Goal: Task Accomplishment & Management: Complete application form

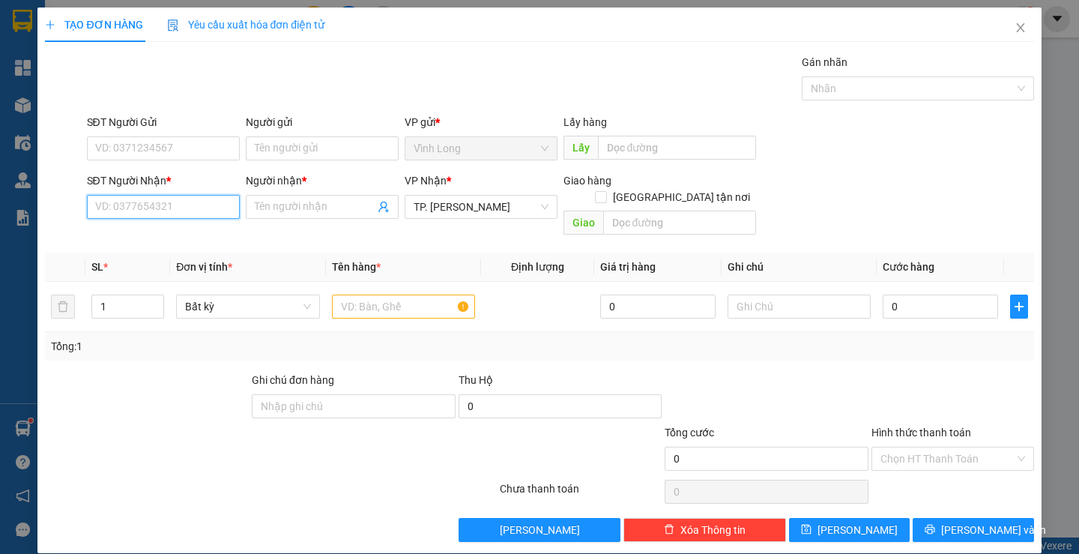
click at [219, 214] on input "SĐT Người Nhận *" at bounding box center [163, 207] width 153 height 24
type input "0987155868"
click at [175, 231] on div "0987155868 - LAB [PERSON_NAME]" at bounding box center [178, 237] width 169 height 16
type input "LAB [PERSON_NAME]"
type input "0987155868"
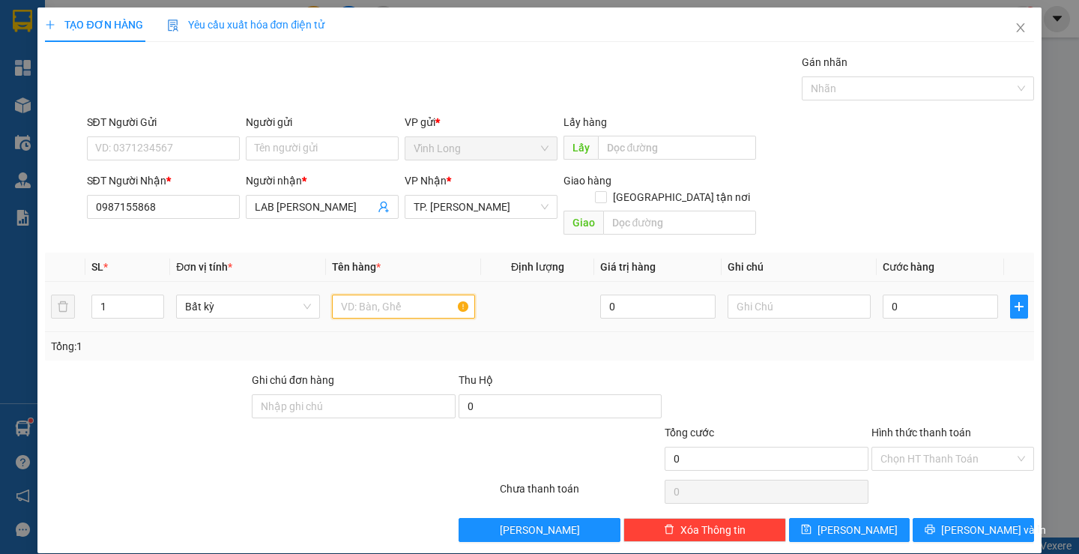
click at [397, 295] on input "text" at bounding box center [403, 306] width 143 height 24
type input "HỘP"
click at [754, 294] on input "text" at bounding box center [799, 306] width 143 height 24
type input "H"
click at [943, 294] on input "0" at bounding box center [940, 306] width 115 height 24
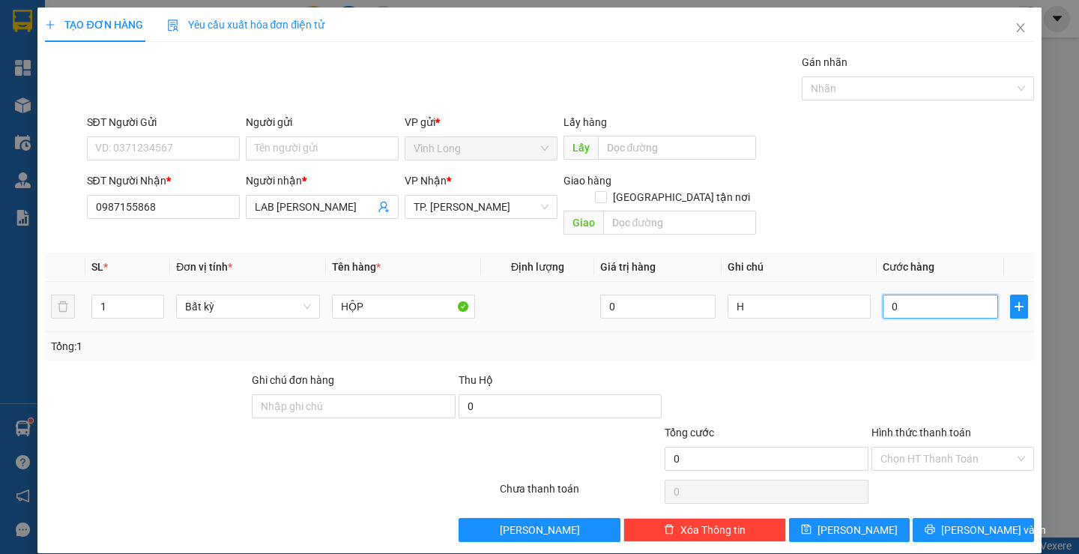
type input "2"
type input "20"
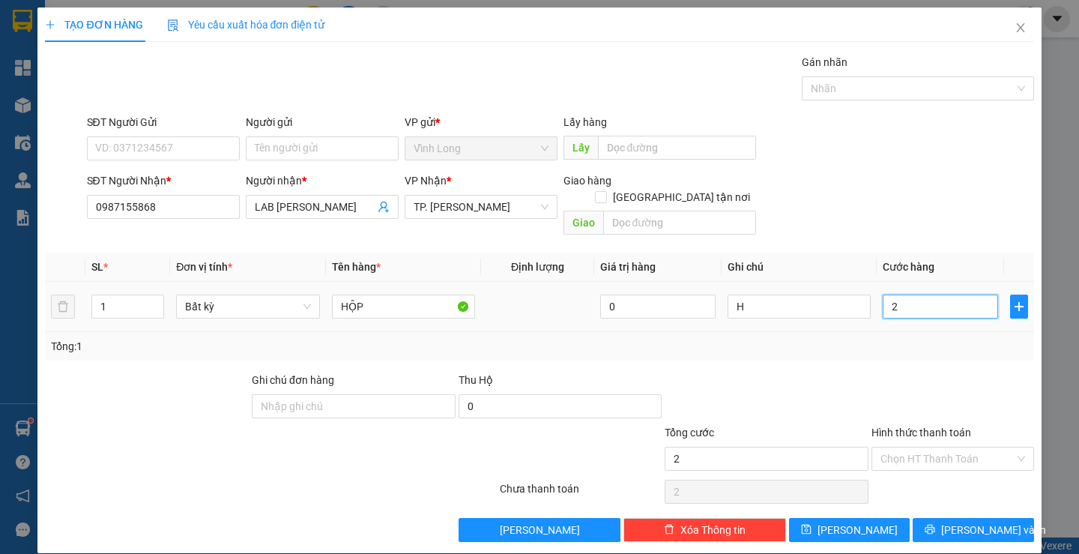
type input "20"
type input "20.000"
click at [917, 447] on input "Hình thức thanh toán" at bounding box center [947, 458] width 134 height 22
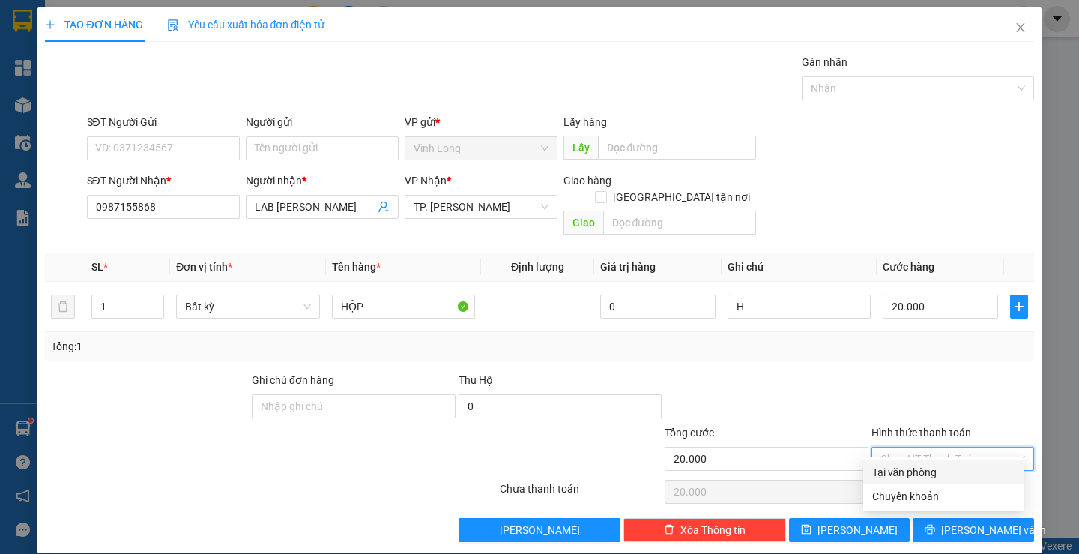
click at [898, 477] on div "Tại văn phòng" at bounding box center [943, 472] width 142 height 16
type input "0"
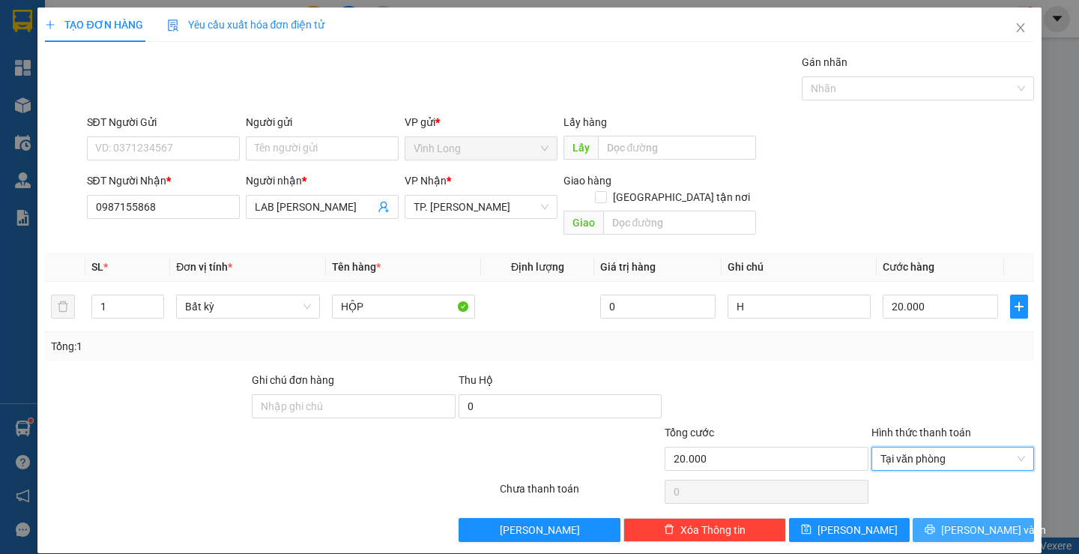
click at [937, 518] on button "[PERSON_NAME] và In" at bounding box center [973, 530] width 121 height 24
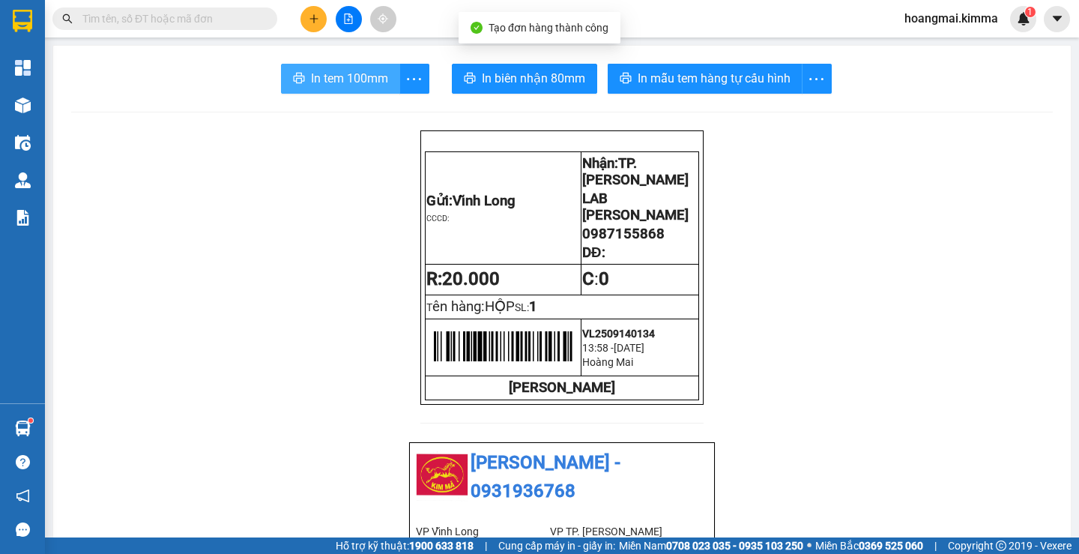
click at [355, 75] on span "In tem 100mm" at bounding box center [349, 78] width 77 height 19
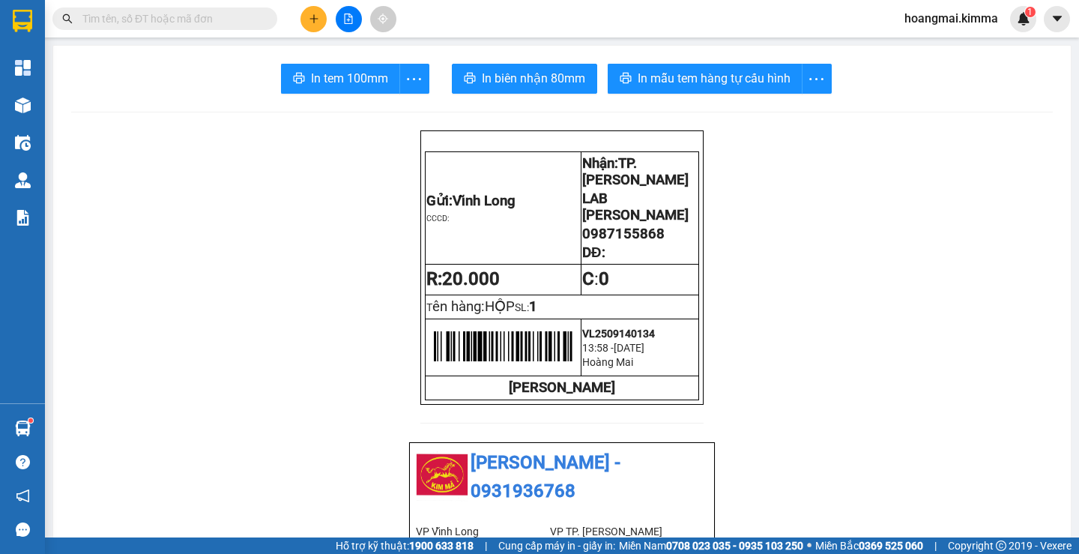
click at [224, 16] on input "text" at bounding box center [170, 18] width 177 height 16
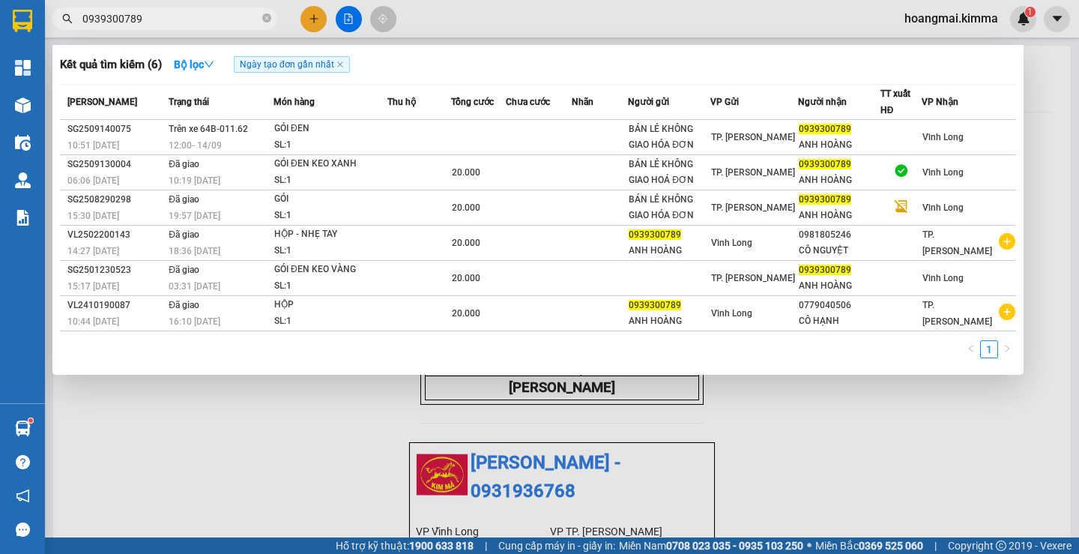
type input "0939300789"
click at [319, 469] on div at bounding box center [539, 277] width 1079 height 554
